Goal: Transaction & Acquisition: Register for event/course

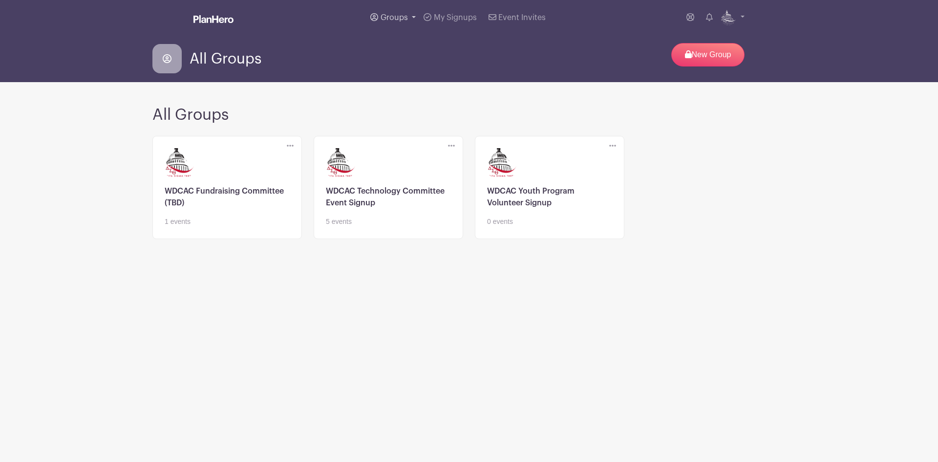
click at [409, 13] on link "Groups" at bounding box center [392, 17] width 53 height 35
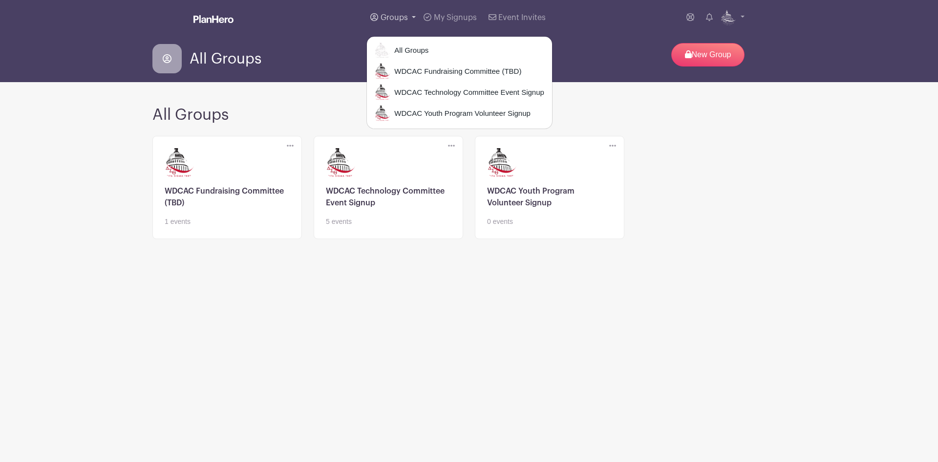
click at [409, 13] on link "Groups" at bounding box center [392, 17] width 53 height 35
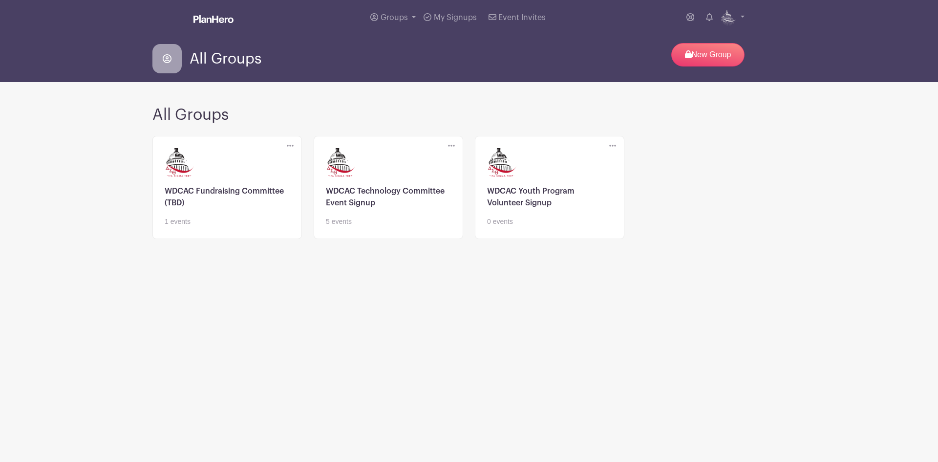
click at [421, 227] on link at bounding box center [388, 227] width 125 height 0
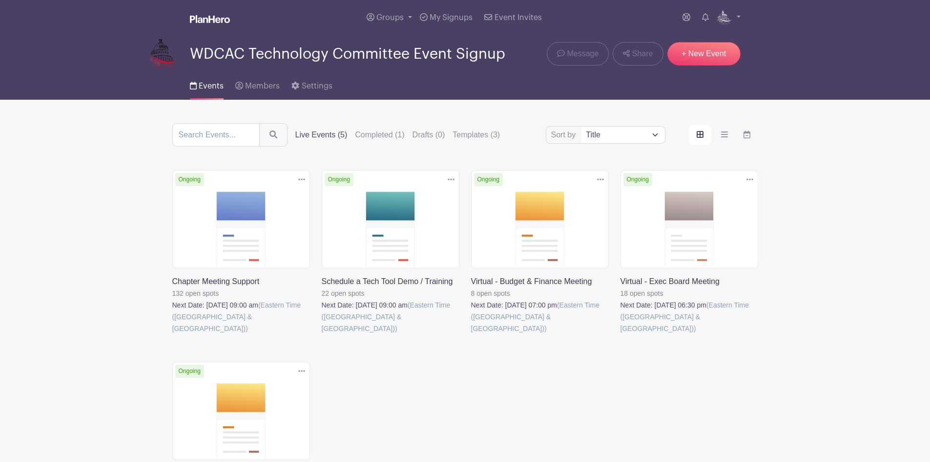
click at [322, 334] on link at bounding box center [322, 334] width 0 height 0
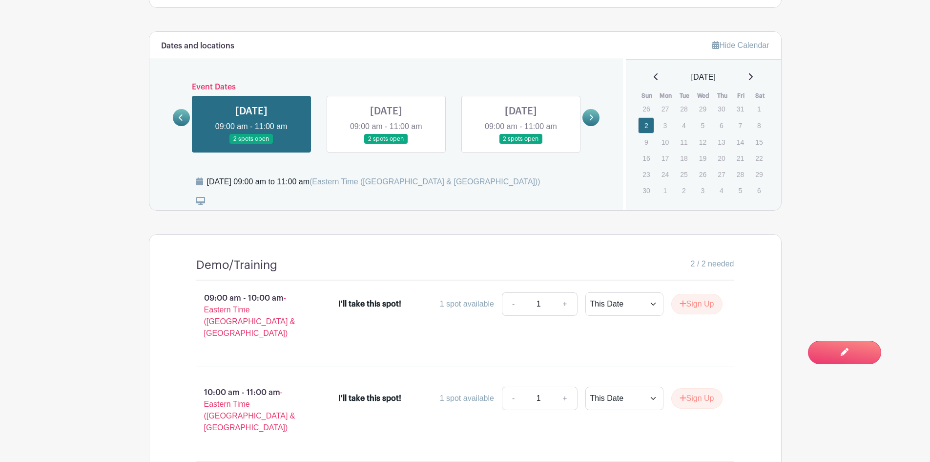
scroll to position [413, 0]
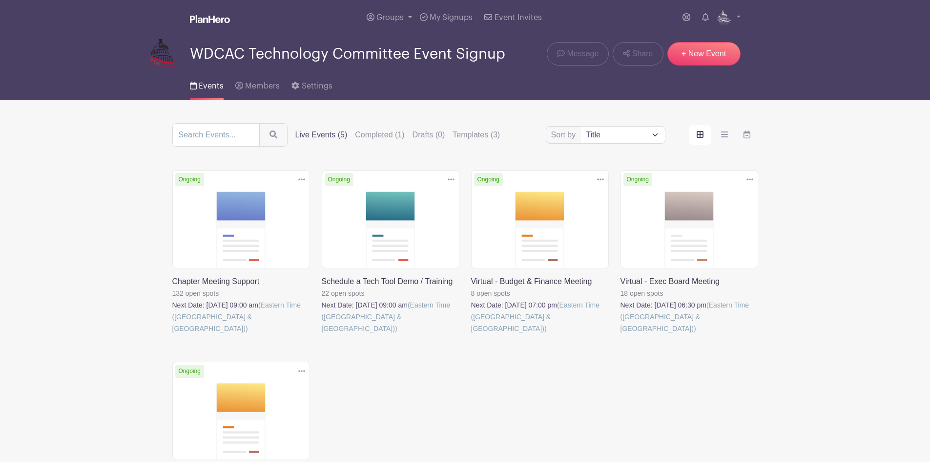
click at [471, 334] on link at bounding box center [471, 334] width 0 height 0
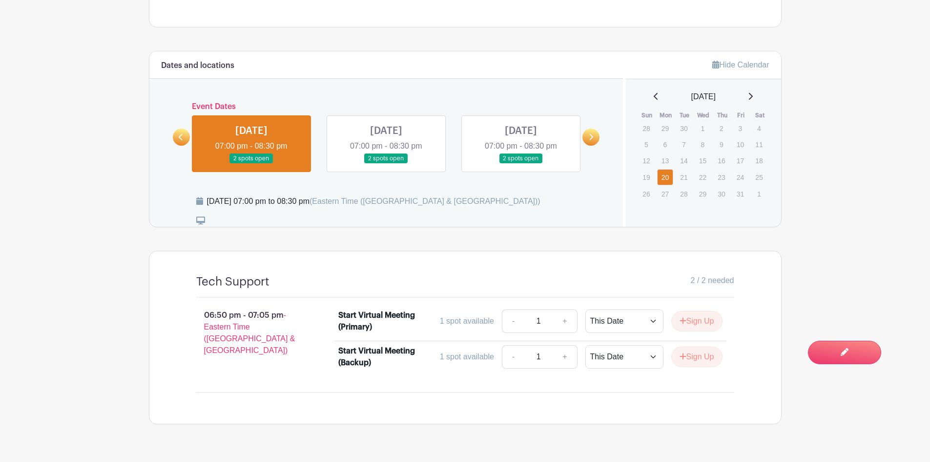
scroll to position [404, 0]
click at [645, 328] on select "This Date Select Dates" at bounding box center [625, 319] width 78 height 23
click at [586, 308] on select "This Date Select Dates" at bounding box center [625, 319] width 78 height 23
click at [676, 324] on button "Sign Up" at bounding box center [697, 320] width 51 height 21
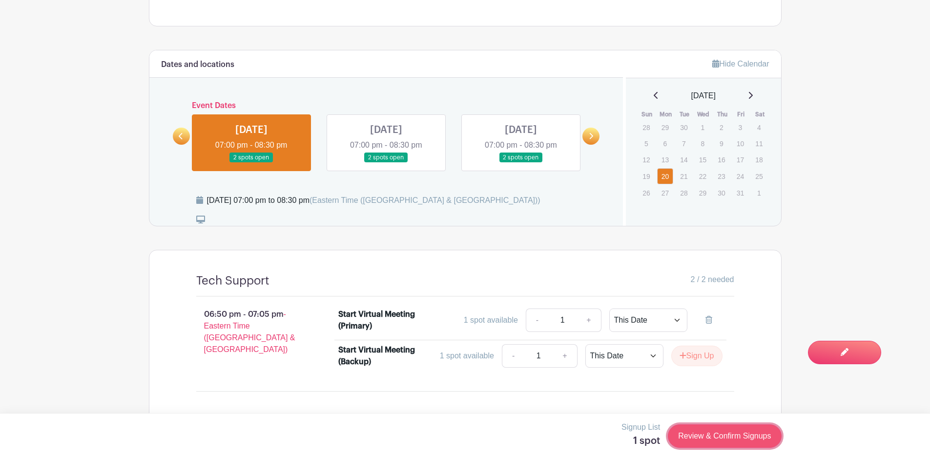
click at [745, 434] on link "Review & Confirm Signups" at bounding box center [724, 435] width 113 height 23
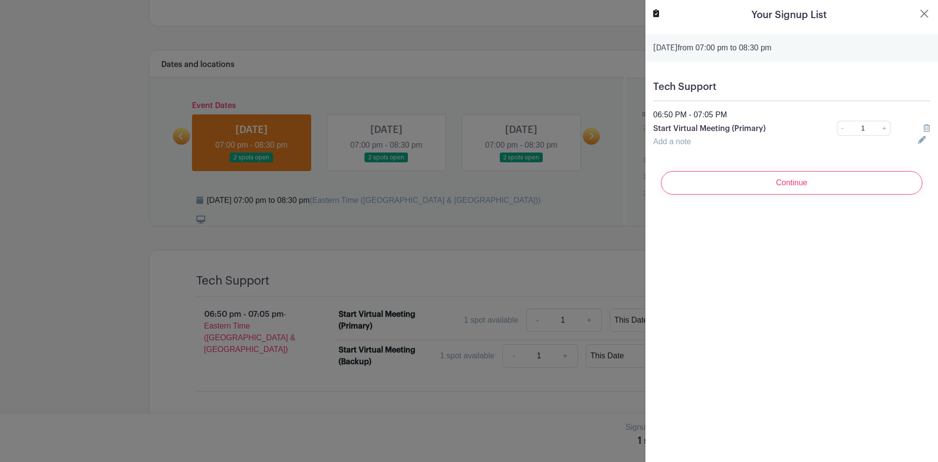
click at [675, 138] on link "Add a note" at bounding box center [672, 141] width 38 height 8
click at [513, 236] on div at bounding box center [469, 231] width 938 height 462
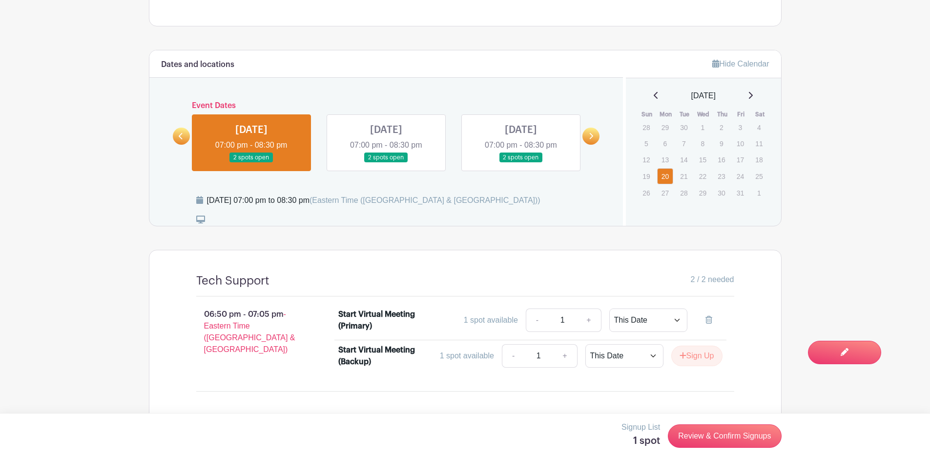
scroll to position [0, 0]
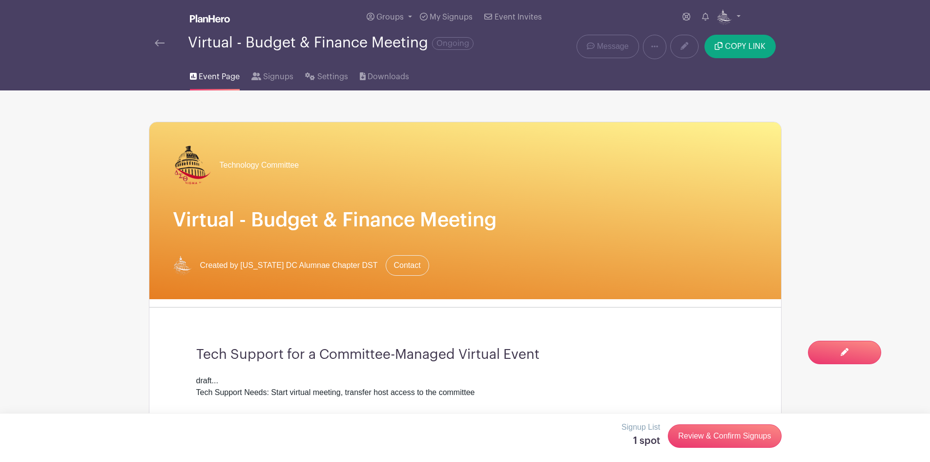
click at [741, 10] on div "Groups All Groups WDCAC Fundraising Committee (TBD) WDCAC Technology Committee …" at bounding box center [465, 17] width 645 height 35
click at [735, 12] on link at bounding box center [729, 17] width 24 height 16
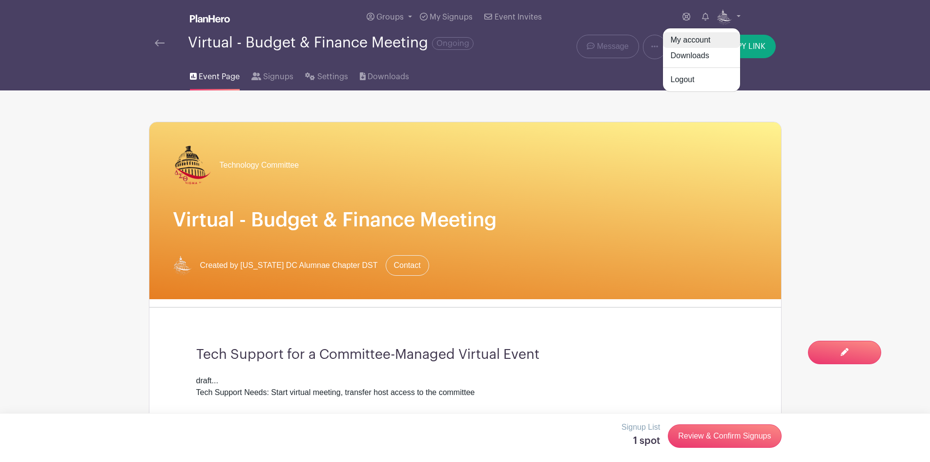
click at [706, 37] on link "My account" at bounding box center [701, 40] width 77 height 16
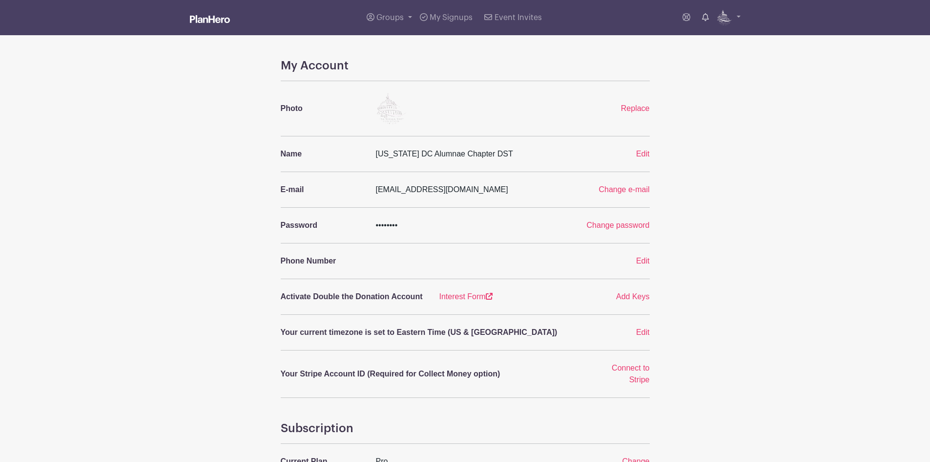
click at [708, 17] on icon at bounding box center [705, 17] width 7 height 8
click at [436, 15] on span "My Signups" at bounding box center [451, 18] width 43 height 8
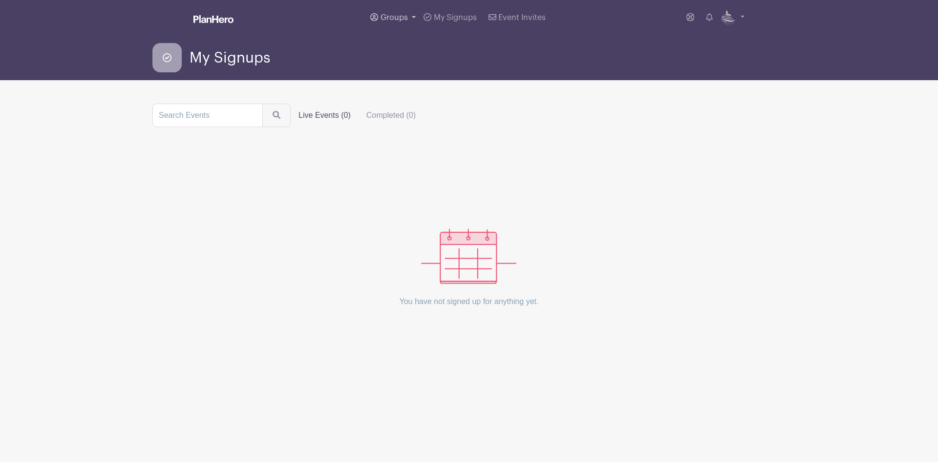
click at [382, 21] on span "Groups" at bounding box center [393, 18] width 27 height 8
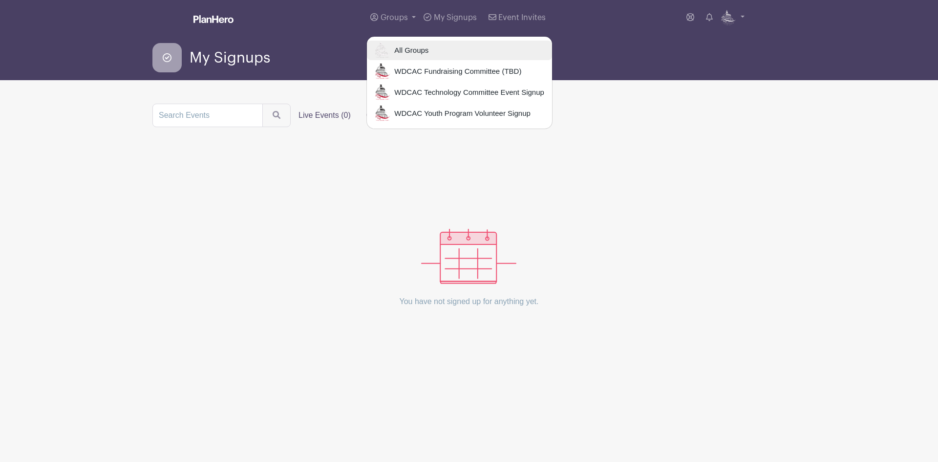
click at [396, 47] on span "All Groups" at bounding box center [409, 50] width 38 height 11
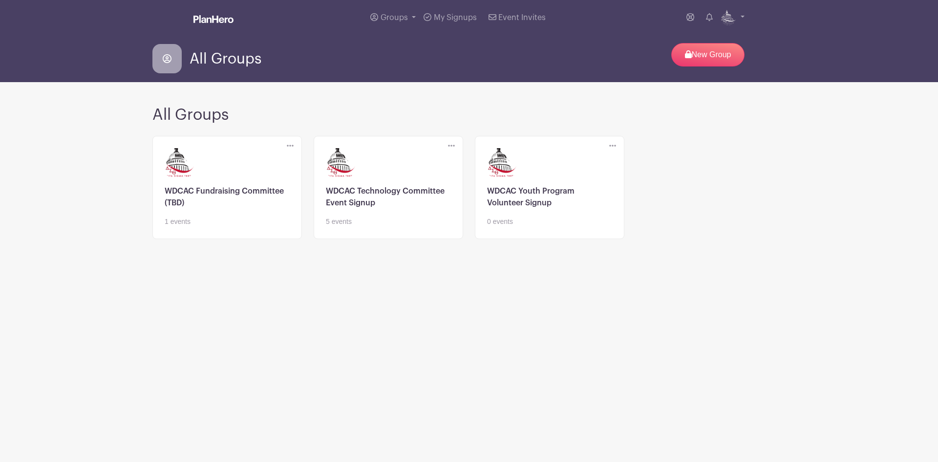
click at [591, 227] on link at bounding box center [549, 227] width 125 height 0
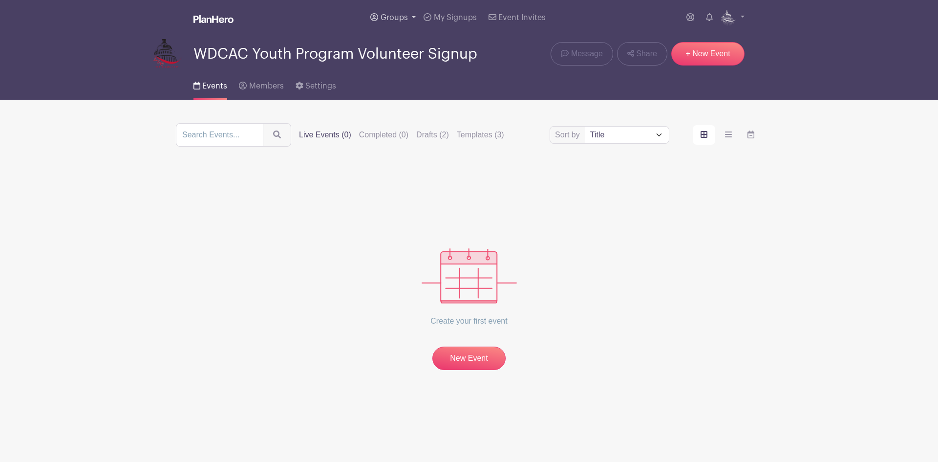
click at [390, 20] on span "Groups" at bounding box center [393, 18] width 27 height 8
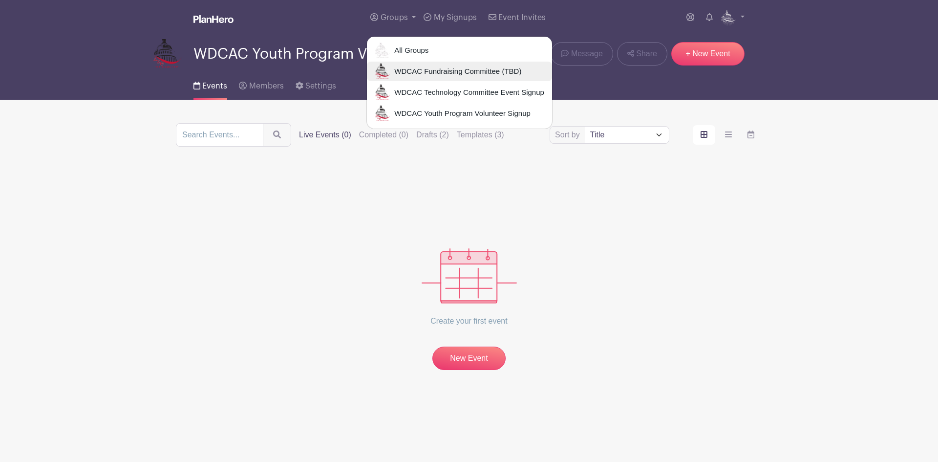
click at [413, 74] on span "WDCAC Fundraising Committee (TBD)" at bounding box center [455, 71] width 131 height 11
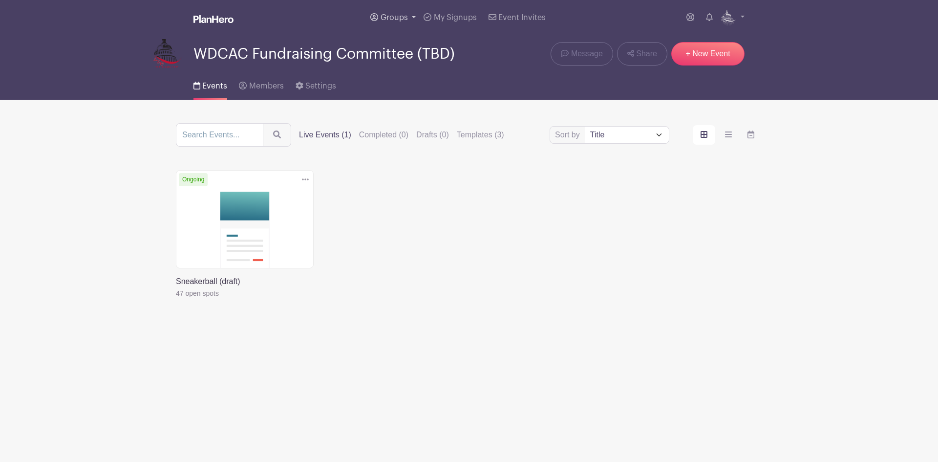
click at [400, 15] on span "Groups" at bounding box center [393, 18] width 27 height 8
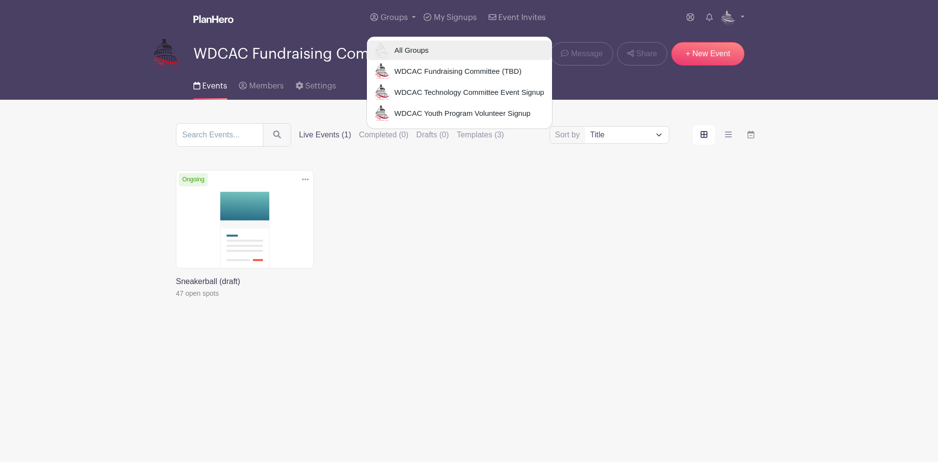
click at [414, 49] on span "All Groups" at bounding box center [409, 50] width 38 height 11
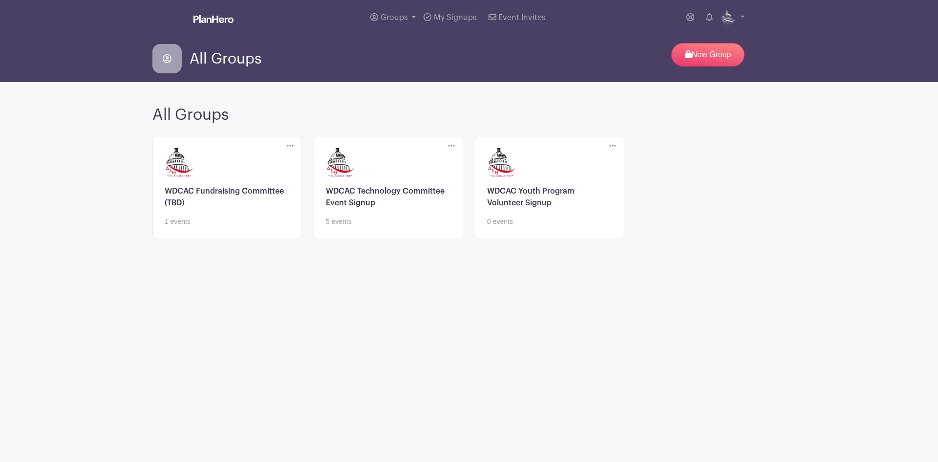
click at [398, 227] on link at bounding box center [388, 227] width 125 height 0
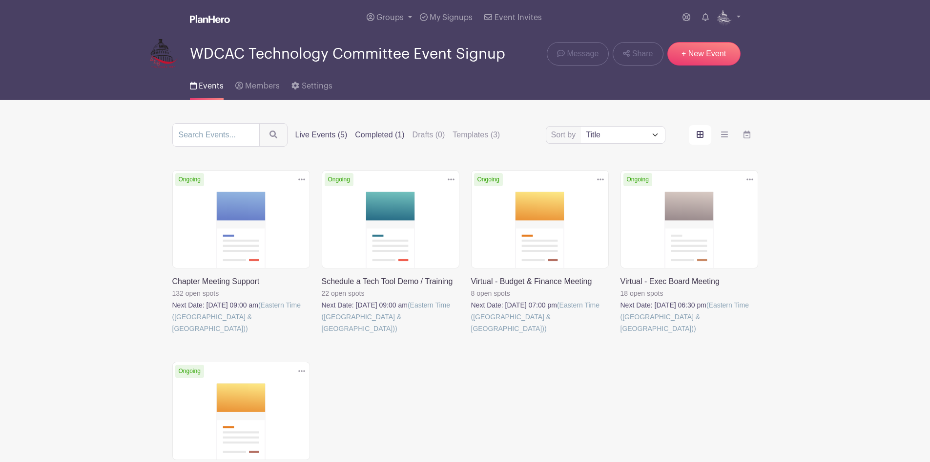
click at [389, 134] on label "Completed (1)" at bounding box center [379, 135] width 49 height 12
click at [0, 0] on input "Completed (1)" at bounding box center [0, 0] width 0 height 0
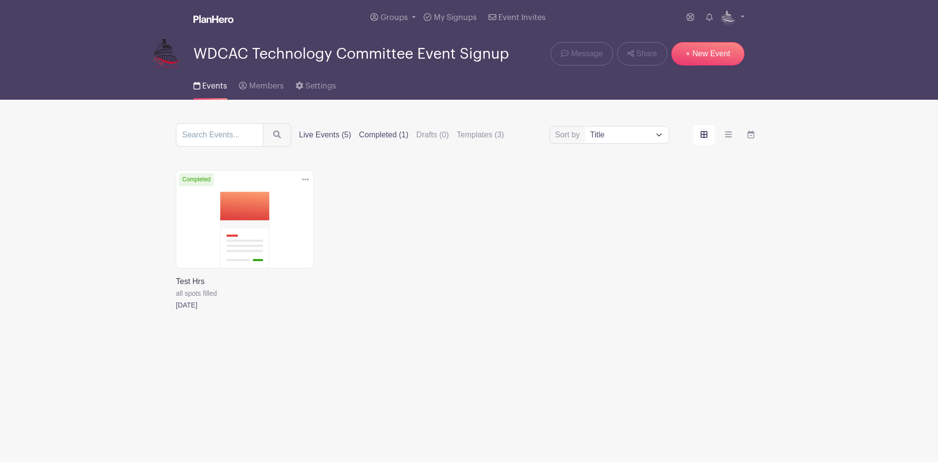
click at [322, 136] on label "Live Events (5)" at bounding box center [325, 135] width 52 height 12
click at [0, 0] on input "Live Events (5)" at bounding box center [0, 0] width 0 height 0
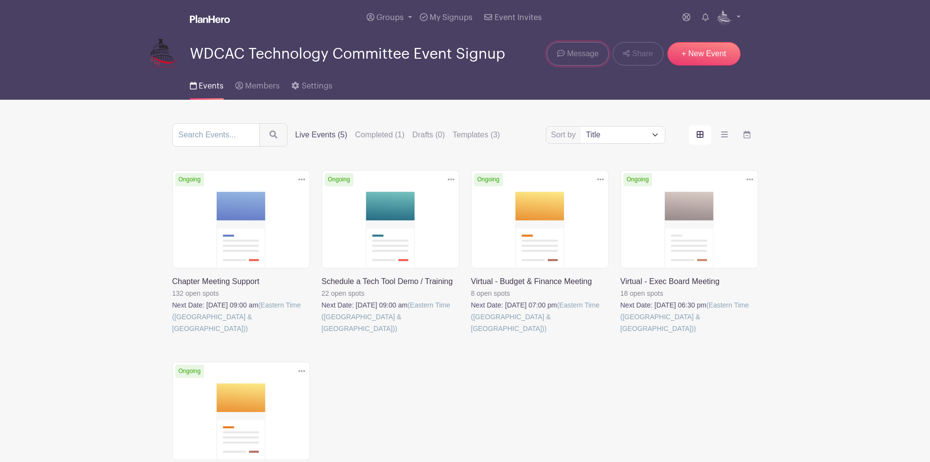
click at [587, 42] on link "Message" at bounding box center [578, 53] width 62 height 23
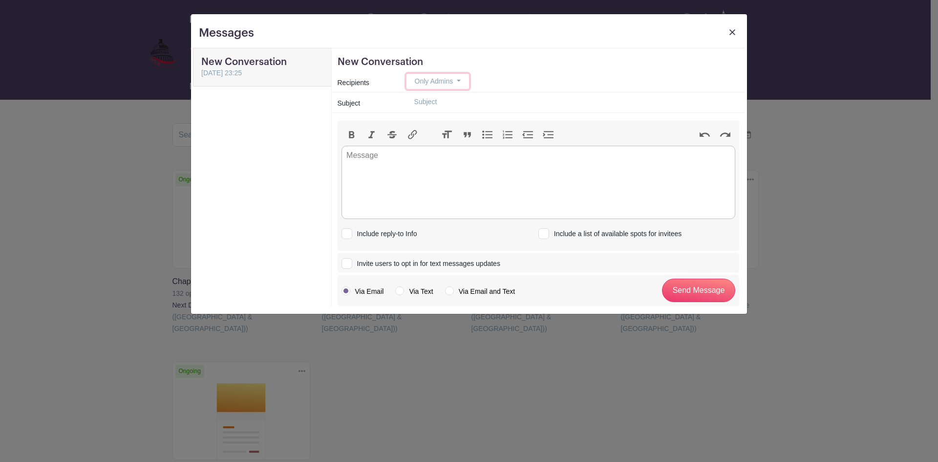
click at [440, 79] on span "Only Admins" at bounding box center [434, 81] width 39 height 8
click at [439, 96] on link "Only Members" at bounding box center [457, 101] width 101 height 14
click at [446, 79] on span "Only Members" at bounding box center [437, 81] width 44 height 8
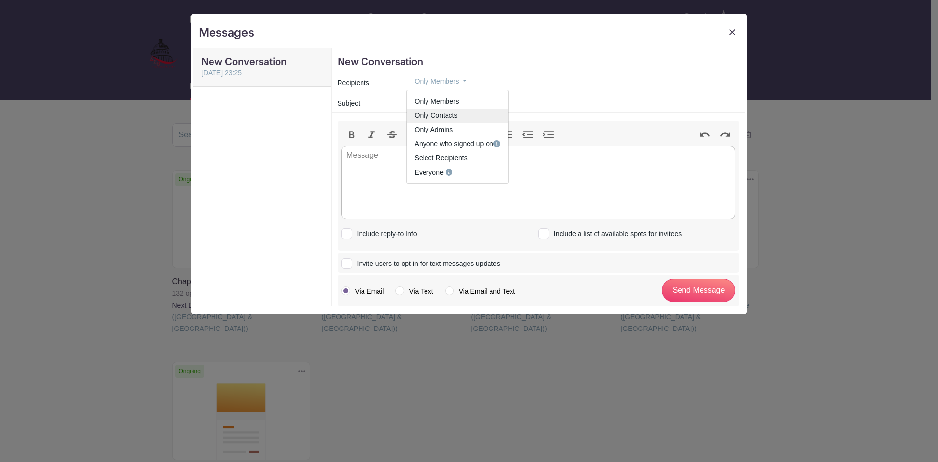
click at [443, 112] on span "Only Contacts" at bounding box center [436, 115] width 43 height 8
click at [448, 80] on span "Only Contacts" at bounding box center [436, 81] width 43 height 8
click at [447, 128] on span "Only Admins" at bounding box center [434, 130] width 39 height 8
click at [449, 80] on span "Only Admins" at bounding box center [434, 81] width 39 height 8
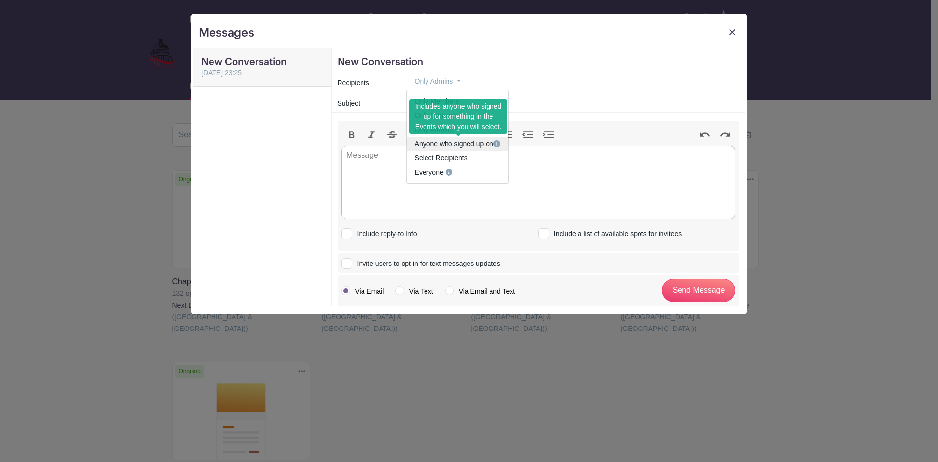
click at [468, 142] on link "Anyone who signed up on" at bounding box center [457, 144] width 101 height 14
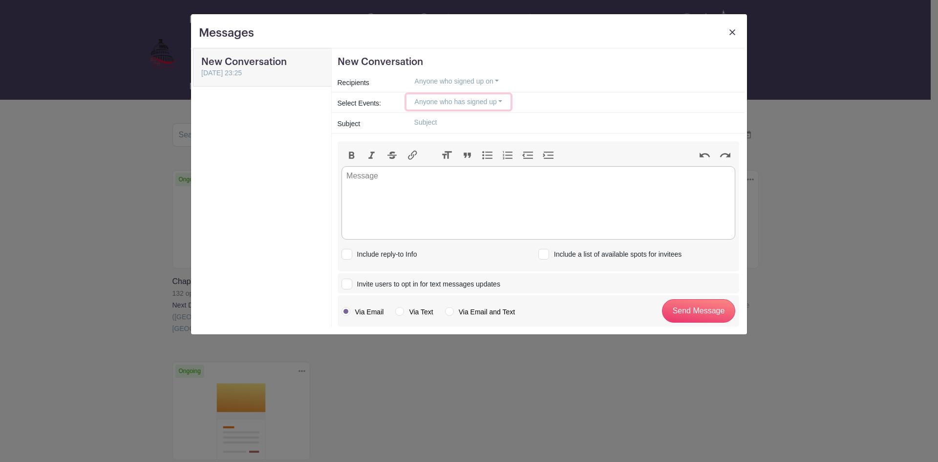
click at [478, 106] on button "Anyone who has signed up" at bounding box center [458, 101] width 105 height 15
click at [502, 80] on button "Anyone who signed up on" at bounding box center [456, 81] width 101 height 15
click at [448, 197] on trix-editor at bounding box center [538, 202] width 394 height 73
click at [732, 32] on img at bounding box center [732, 32] width 6 height 6
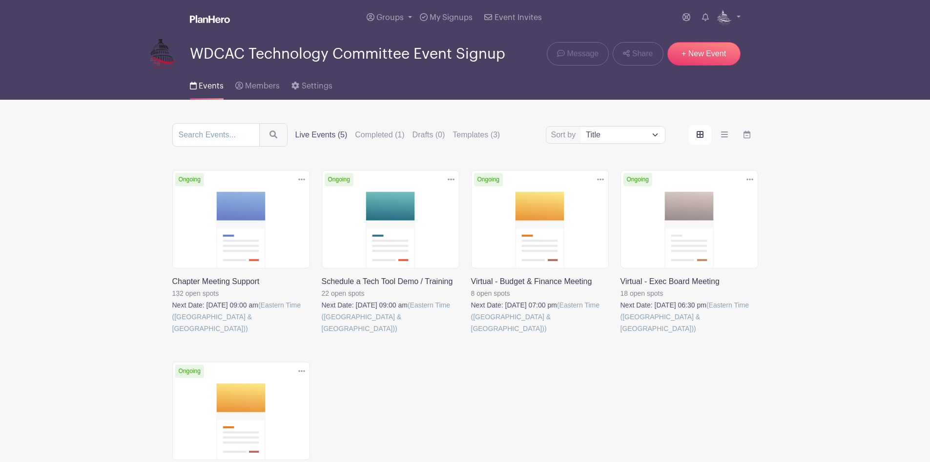
click at [411, 131] on div "Live Events (5) Completed (1) Drafts (0) Templates (3)" at bounding box center [398, 135] width 205 height 12
click at [474, 131] on label "Templates (3)" at bounding box center [476, 135] width 47 height 12
click at [0, 0] on input "Templates (3)" at bounding box center [0, 0] width 0 height 0
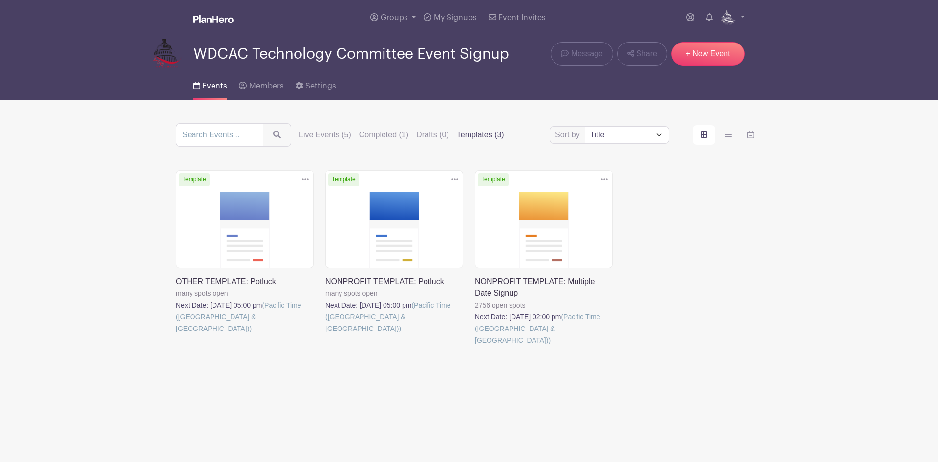
click at [475, 346] on link at bounding box center [475, 346] width 0 height 0
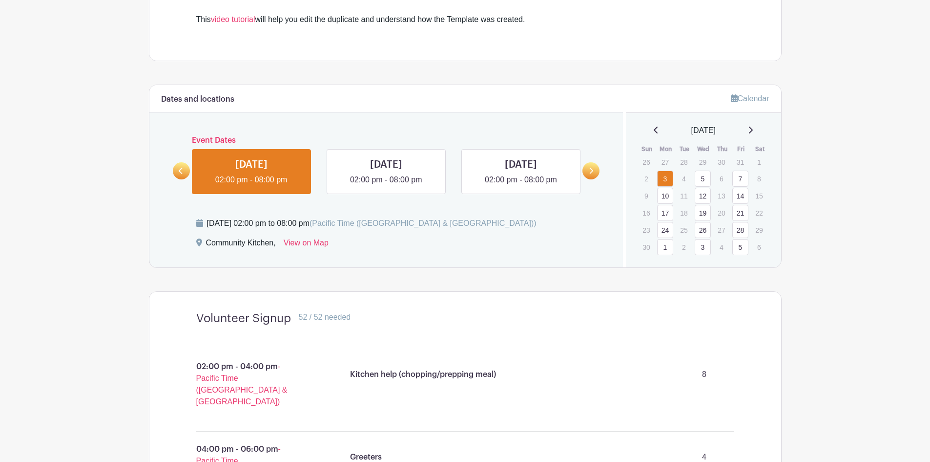
scroll to position [410, 0]
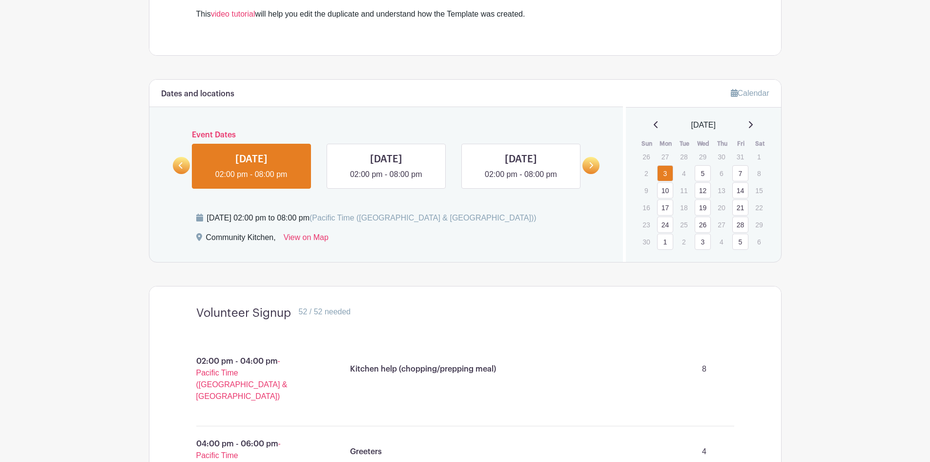
drag, startPoint x: 909, startPoint y: 217, endPoint x: 924, endPoint y: 252, distance: 37.5
click at [924, 252] on main "Groups All Groups WDCAC Fundraising Committee (TBD) WDCAC Technology Committee …" at bounding box center [465, 236] width 930 height 1292
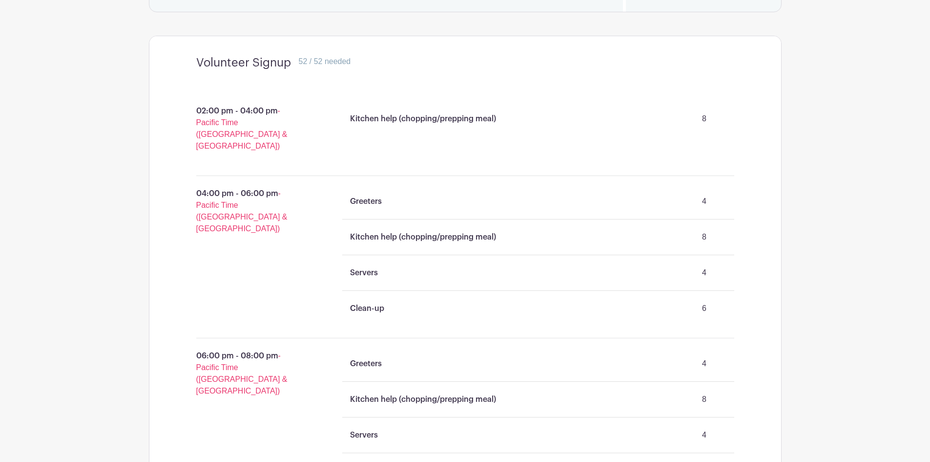
scroll to position [681, 0]
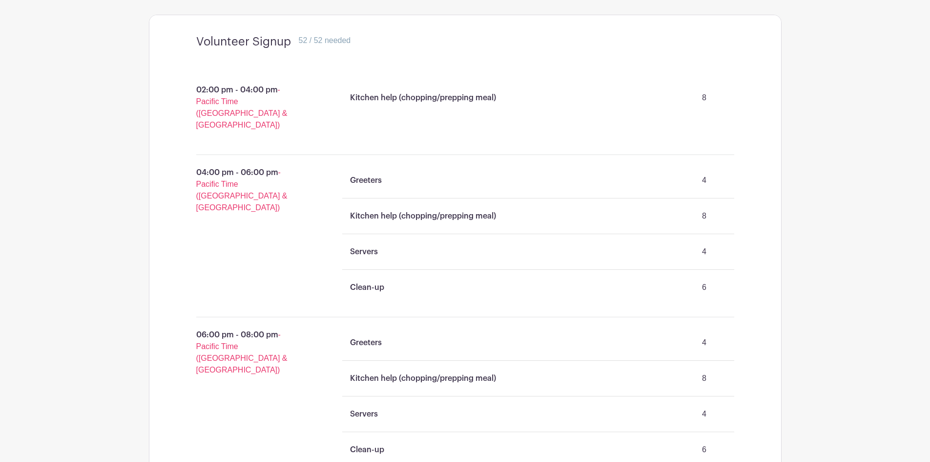
click at [644, 94] on div "Kitchen help (chopping/prepping meal) 8" at bounding box center [538, 97] width 384 height 27
click at [450, 92] on p "Kitchen help (chopping/prepping meal)" at bounding box center [423, 98] width 146 height 12
click at [709, 99] on p "8" at bounding box center [705, 98] width 44 height 20
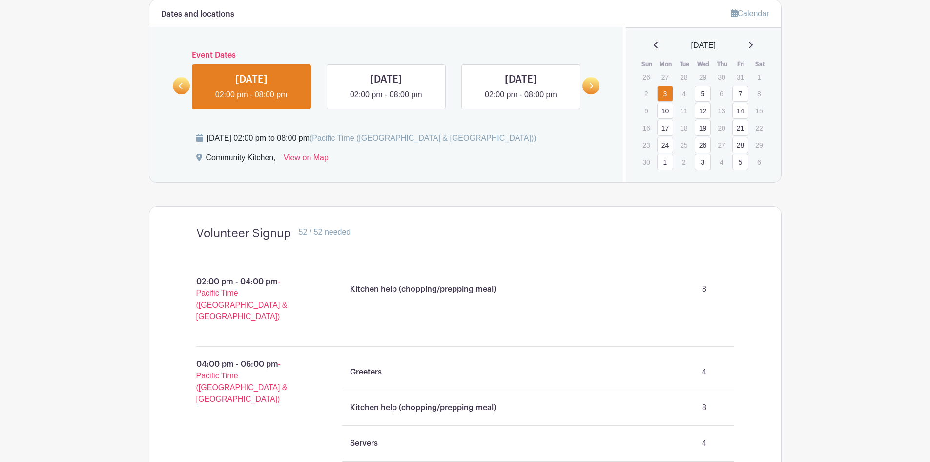
scroll to position [494, 0]
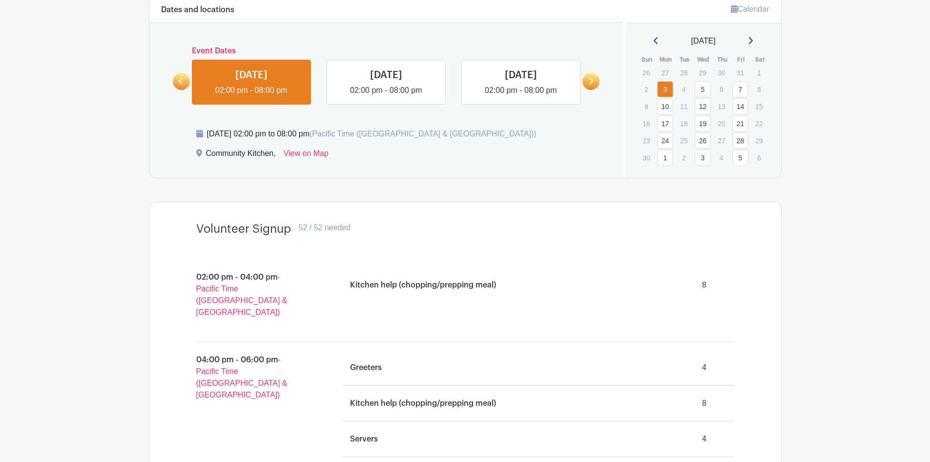
click at [521, 96] on link at bounding box center [521, 96] width 0 height 0
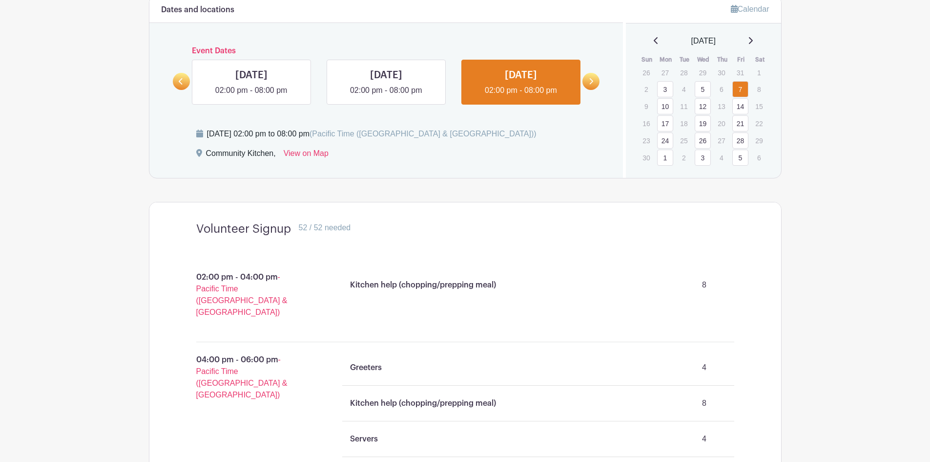
click at [593, 80] on icon at bounding box center [591, 81] width 4 height 7
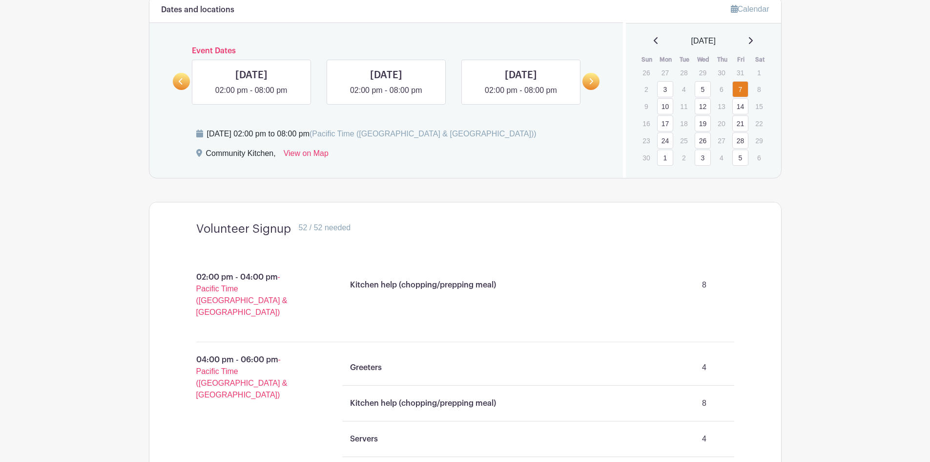
click at [593, 82] on icon at bounding box center [592, 81] width 4 height 6
click at [386, 96] on link at bounding box center [386, 96] width 0 height 0
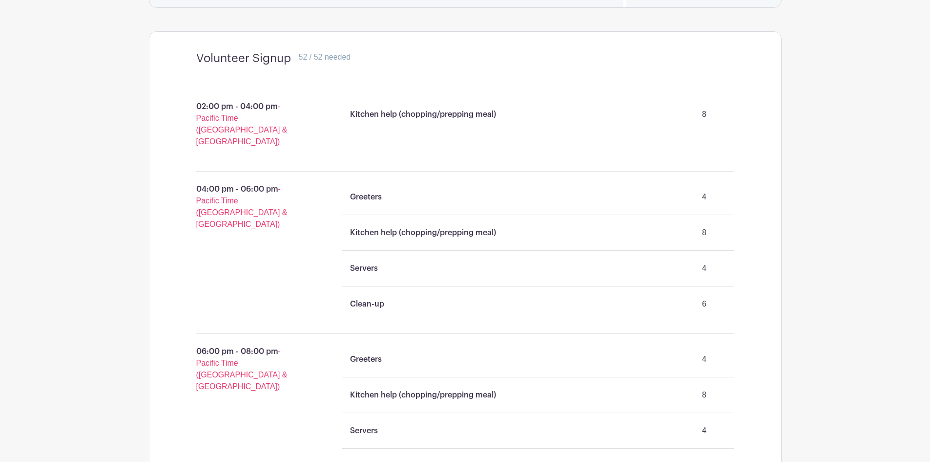
scroll to position [666, 0]
click at [435, 110] on p "Kitchen help (chopping/prepping meal)" at bounding box center [423, 113] width 146 height 12
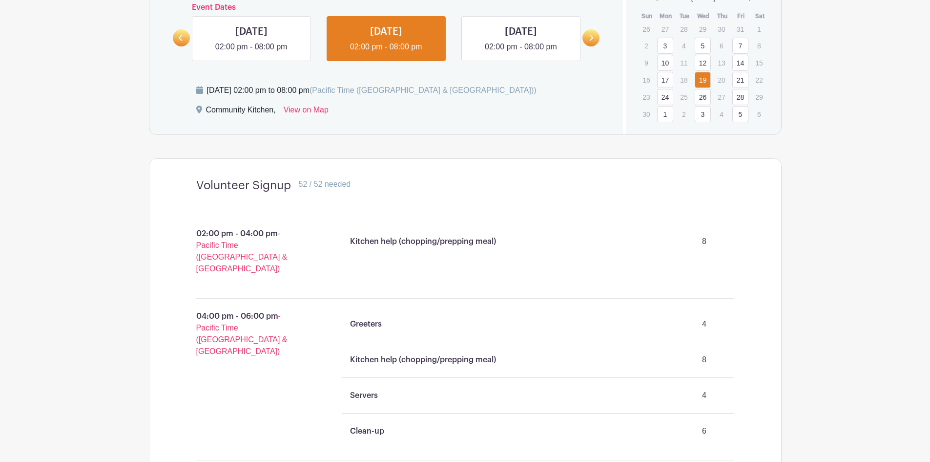
scroll to position [536, 0]
drag, startPoint x: 922, startPoint y: 227, endPoint x: 936, endPoint y: 317, distance: 90.9
click at [930, 317] on html "Loading... Groups All Groups WDCAC Fundraising Committee (TBD) WDCAC Technology…" at bounding box center [465, 110] width 930 height 1292
click at [917, 314] on main "Groups All Groups WDCAC Fundraising Committee (TBD) WDCAC Technology Committee …" at bounding box center [465, 110] width 930 height 1292
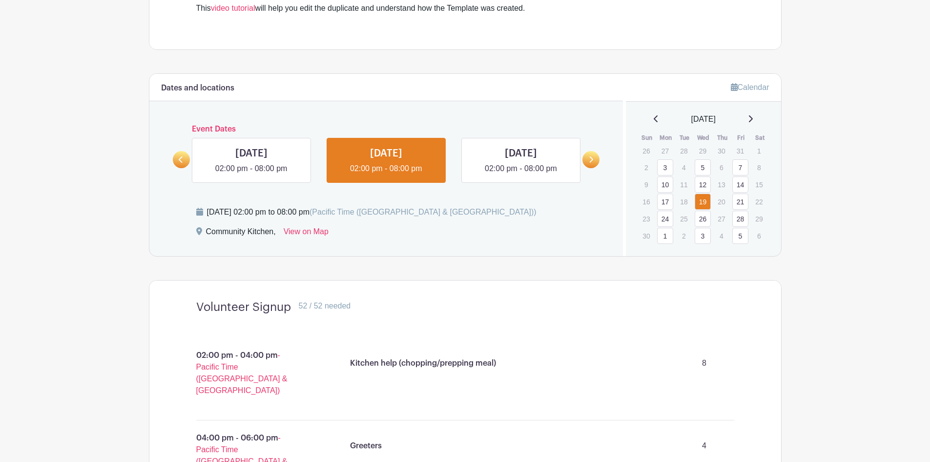
scroll to position [413, 0]
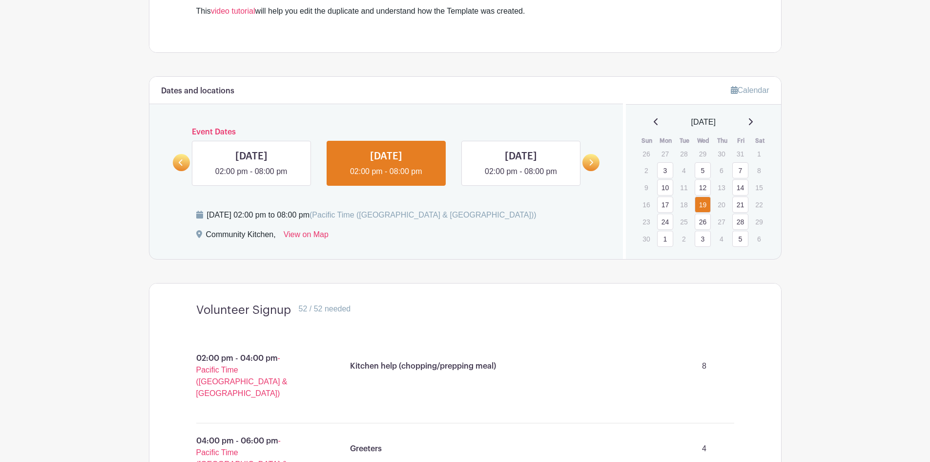
click at [701, 227] on link "26" at bounding box center [703, 221] width 16 height 16
click at [745, 93] on link "Calendar" at bounding box center [750, 90] width 39 height 8
click at [709, 123] on span "[DATE]" at bounding box center [704, 122] width 24 height 12
click at [643, 119] on div "[DATE]" at bounding box center [704, 122] width 132 height 12
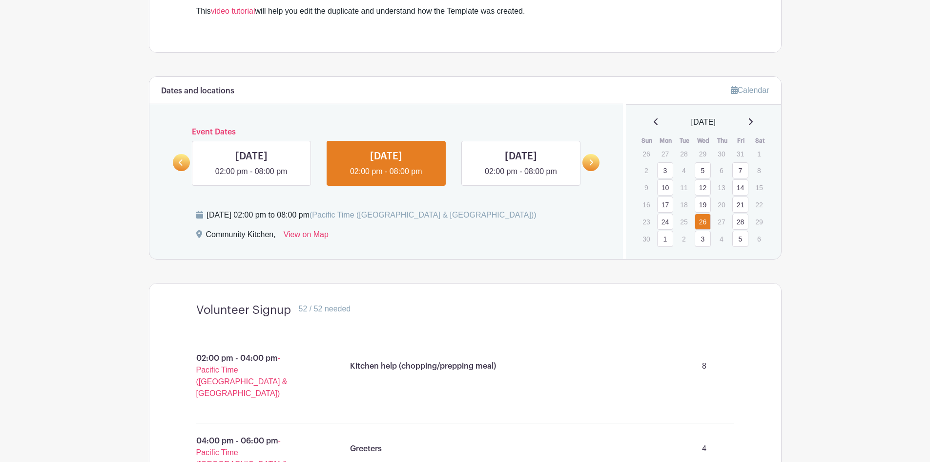
click at [654, 119] on icon at bounding box center [656, 122] width 5 height 8
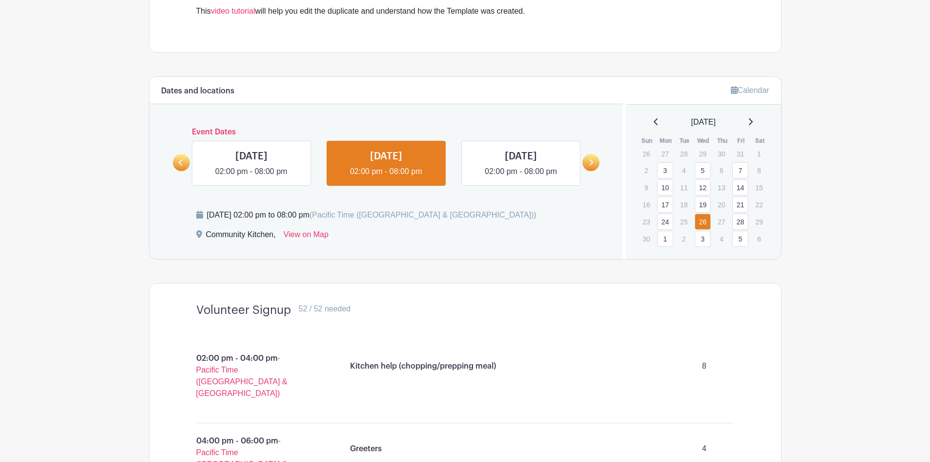
click at [654, 119] on icon at bounding box center [656, 122] width 5 height 8
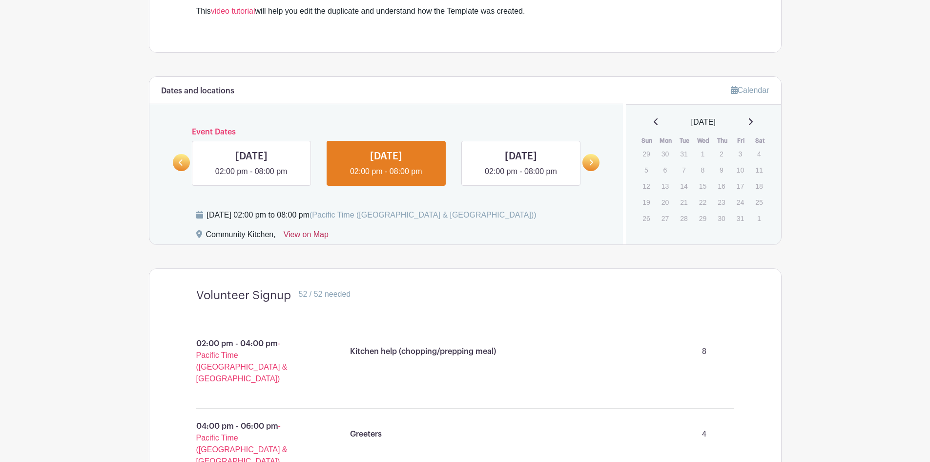
click at [319, 233] on link "View on Map" at bounding box center [306, 237] width 45 height 16
click at [649, 123] on div "[DATE]" at bounding box center [704, 122] width 132 height 12
click at [716, 121] on span "[DATE]" at bounding box center [704, 122] width 24 height 12
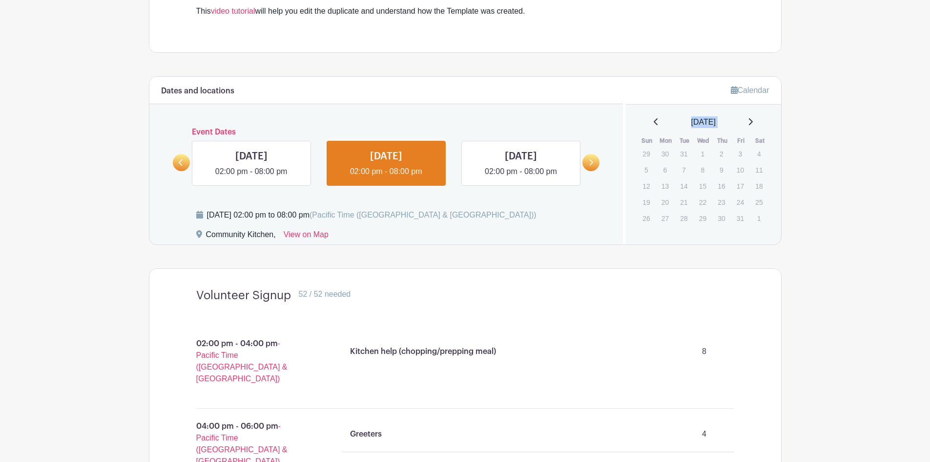
click at [716, 121] on span "[DATE]" at bounding box center [704, 122] width 24 height 12
click at [741, 90] on link "Calendar" at bounding box center [750, 90] width 39 height 8
click at [176, 162] on link at bounding box center [181, 162] width 17 height 17
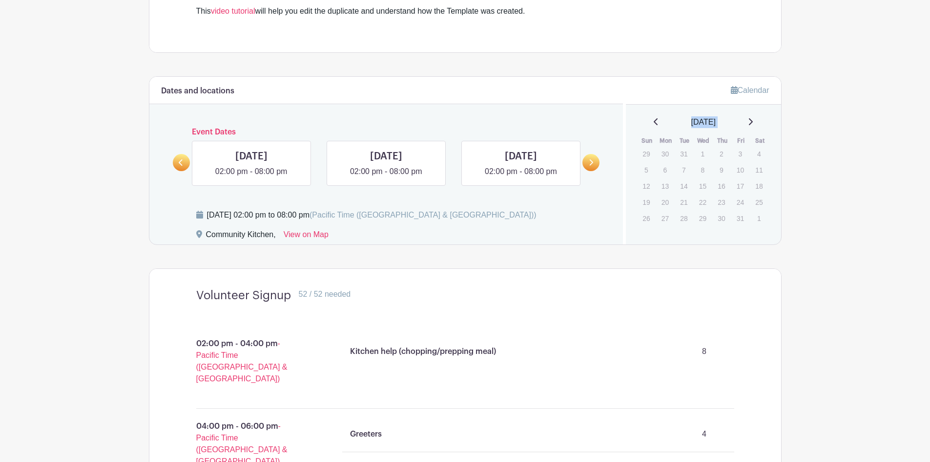
click at [176, 162] on link at bounding box center [181, 162] width 17 height 17
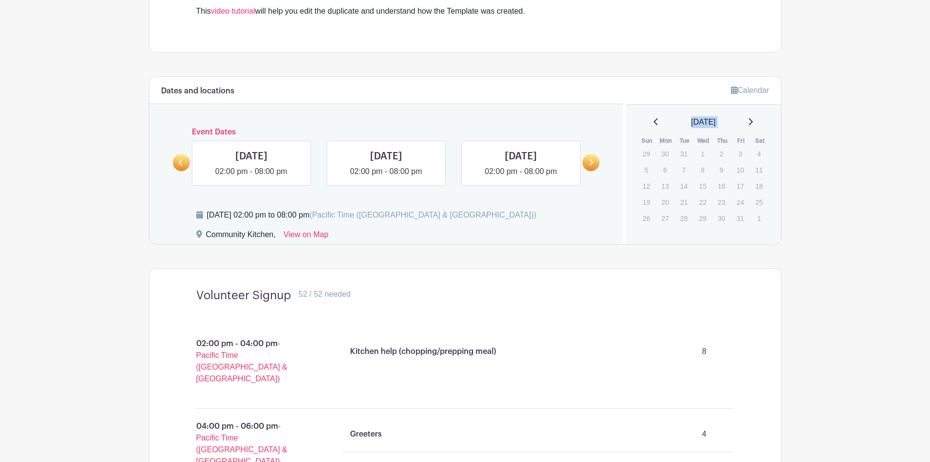
click at [176, 162] on link at bounding box center [181, 162] width 17 height 17
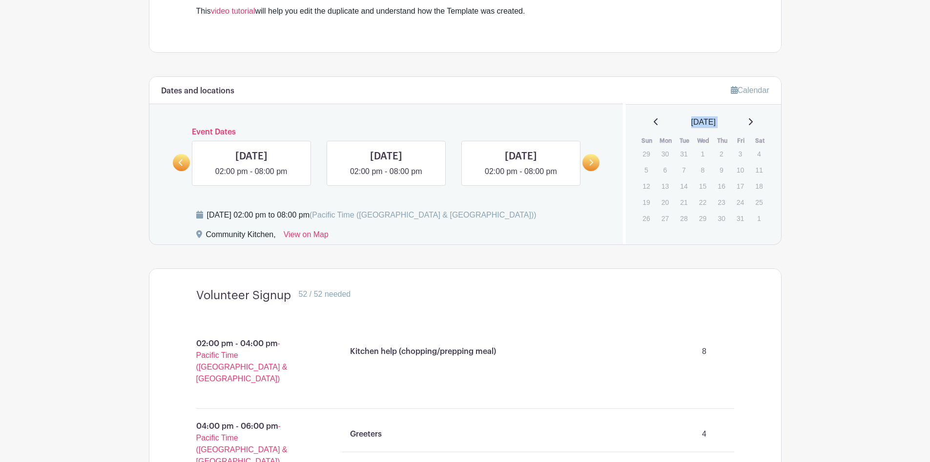
click at [176, 162] on link at bounding box center [181, 162] width 17 height 17
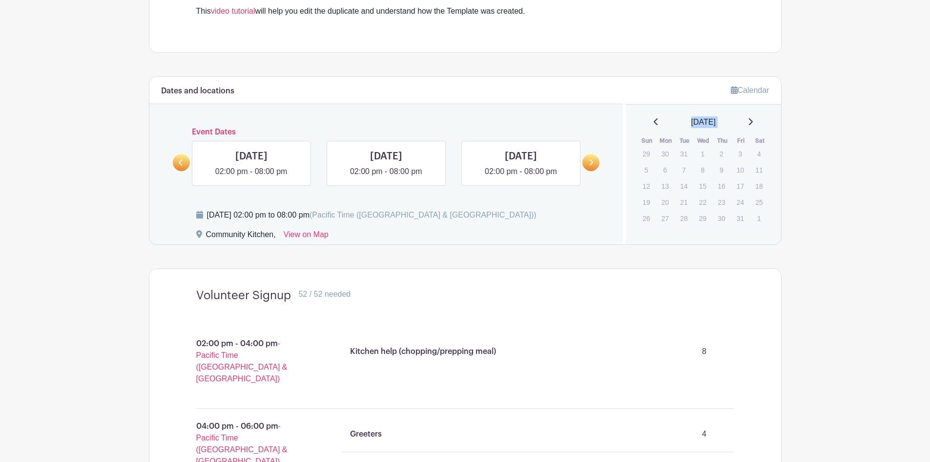
click at [176, 162] on link at bounding box center [181, 162] width 17 height 17
click at [252, 177] on link at bounding box center [252, 177] width 0 height 0
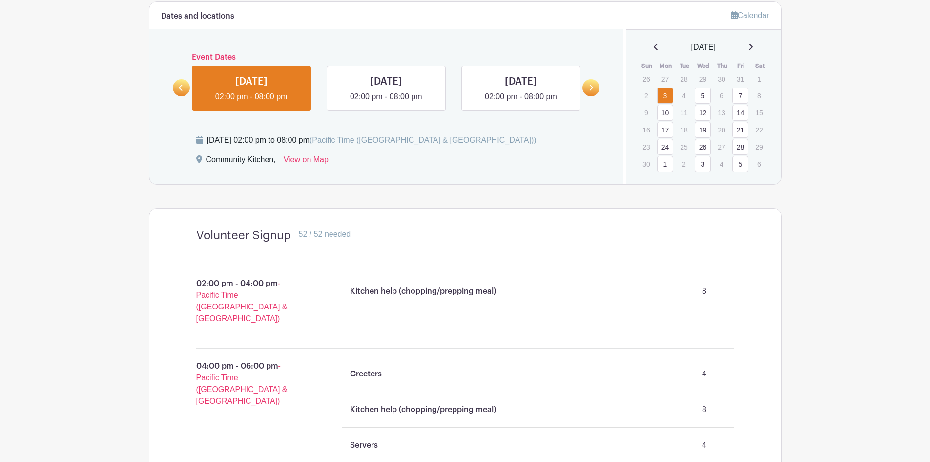
scroll to position [494, 0]
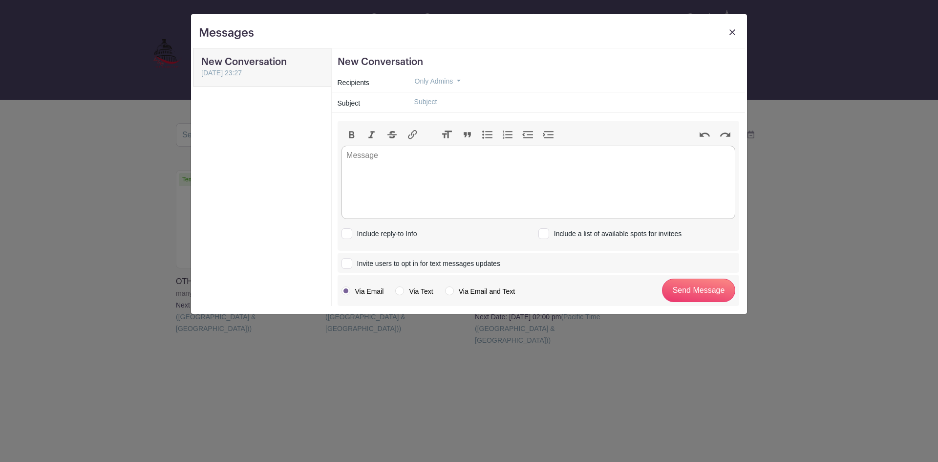
click at [734, 29] on img at bounding box center [732, 32] width 6 height 6
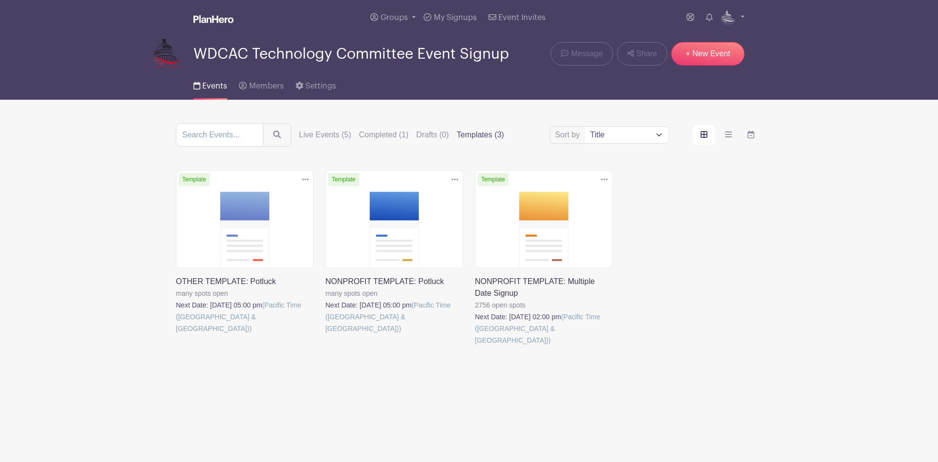
click at [491, 136] on label "Templates (3)" at bounding box center [480, 135] width 47 height 12
click at [0, 0] on input "Templates (3)" at bounding box center [0, 0] width 0 height 0
click at [325, 334] on link at bounding box center [325, 334] width 0 height 0
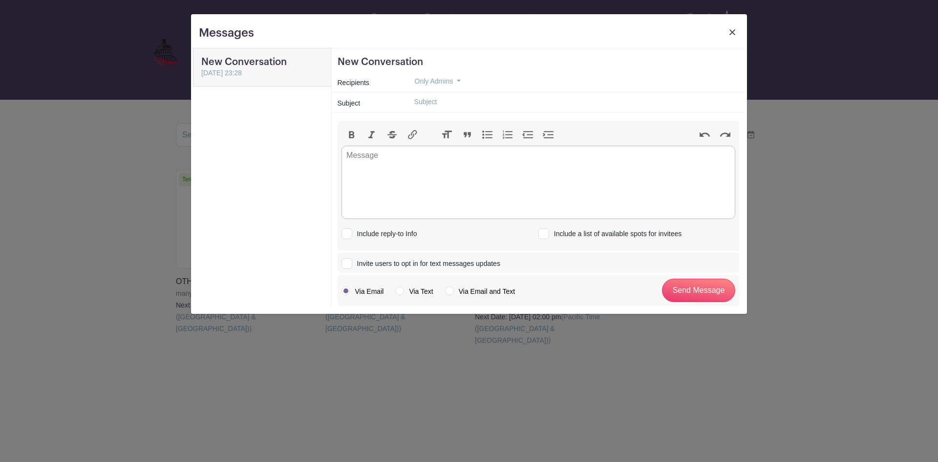
click at [730, 33] on img at bounding box center [732, 32] width 6 height 6
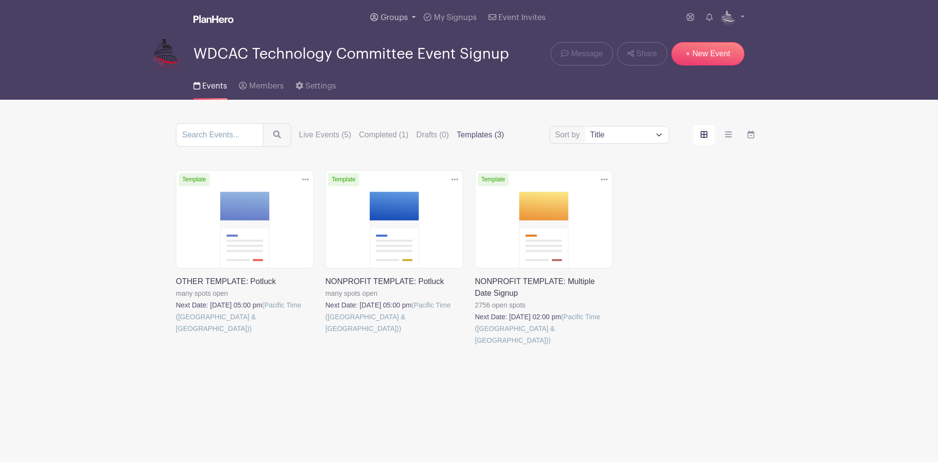
click at [397, 19] on span "Groups" at bounding box center [393, 18] width 27 height 8
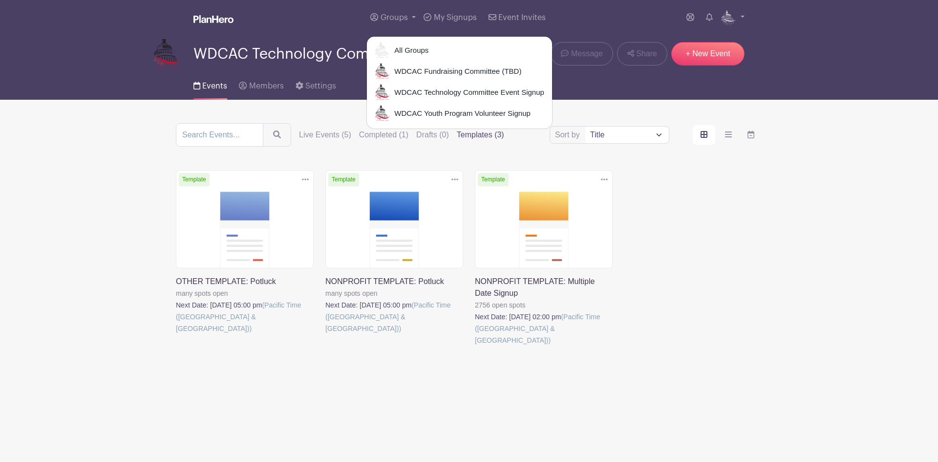
click at [619, 70] on div "Events Members Settings" at bounding box center [469, 83] width 645 height 31
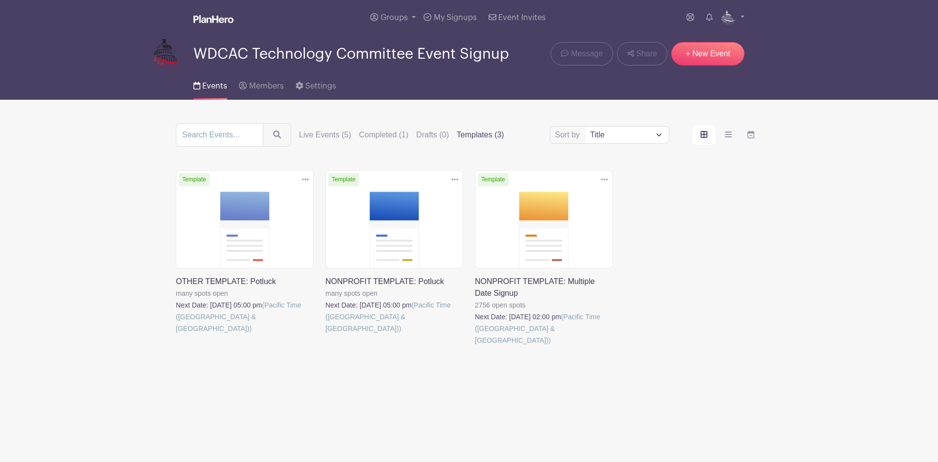
click at [496, 134] on label "Templates (3)" at bounding box center [480, 135] width 47 height 12
click at [0, 0] on input "Templates (3)" at bounding box center [0, 0] width 0 height 0
click at [176, 334] on link at bounding box center [176, 334] width 0 height 0
